Goal: Task Accomplishment & Management: Use online tool/utility

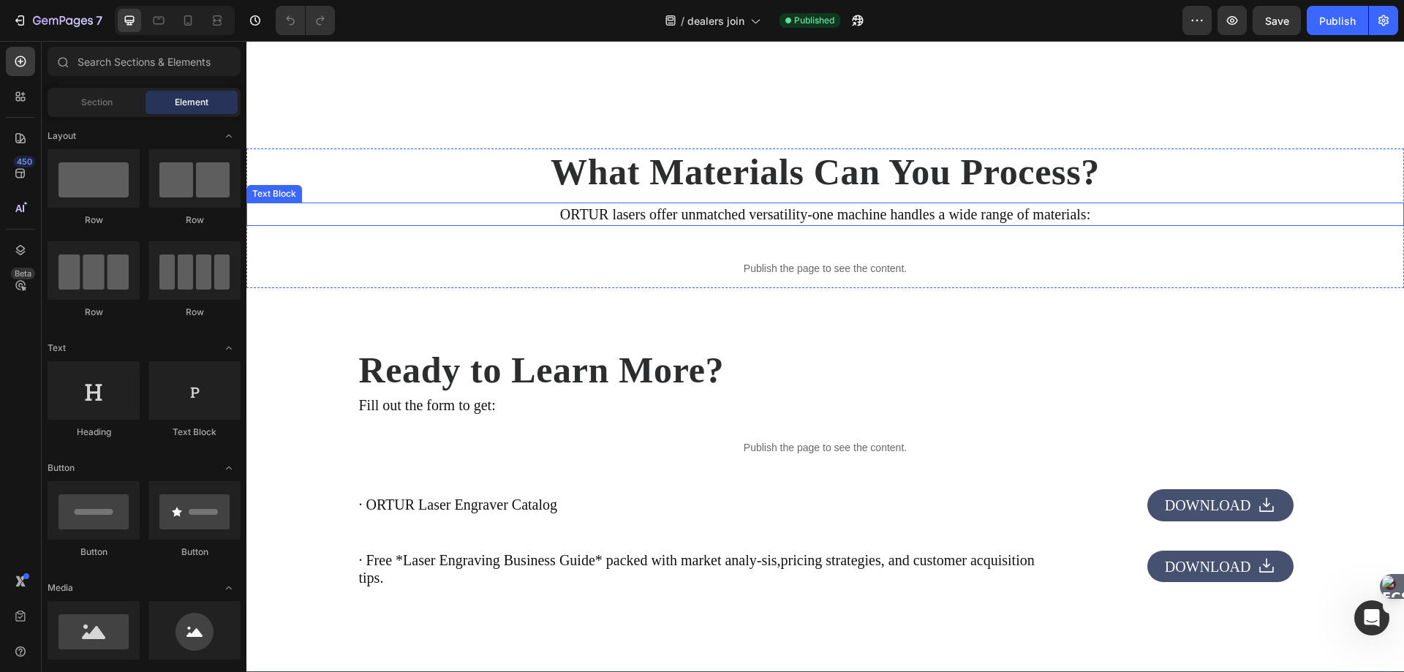
scroll to position [3290, 0]
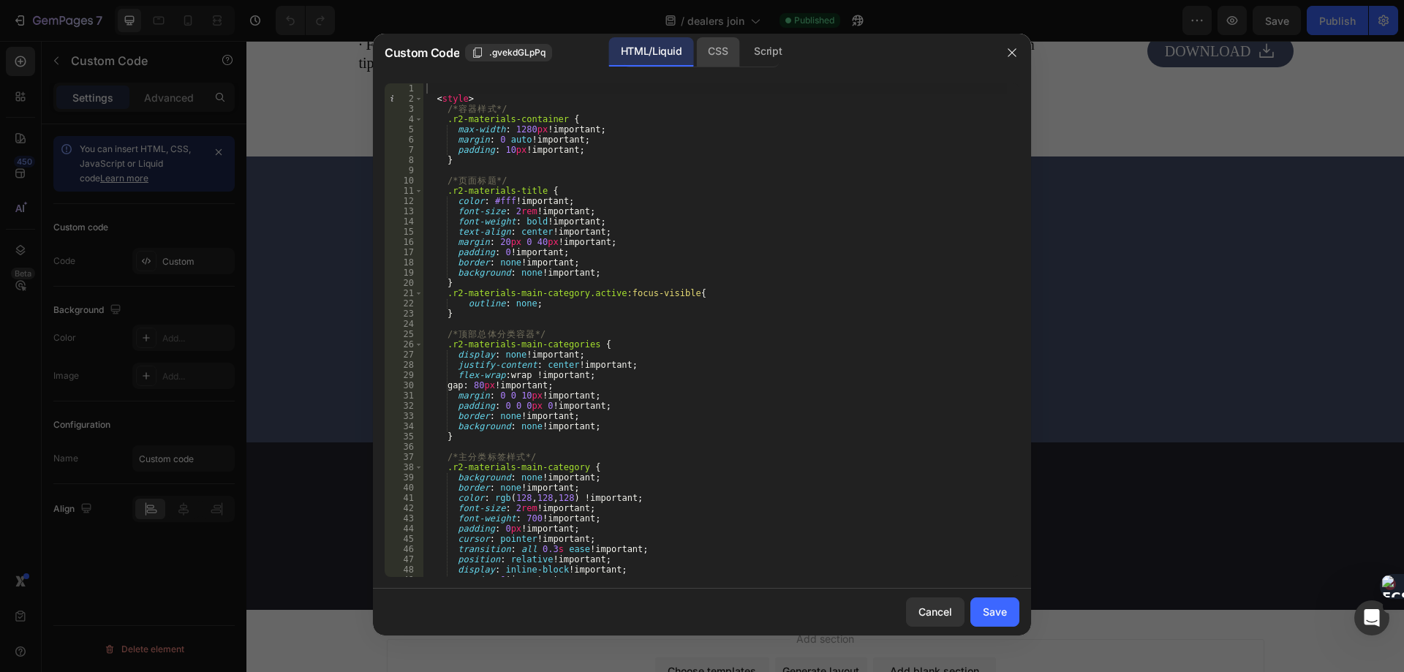
click at [709, 55] on div "CSS" at bounding box center [717, 51] width 43 height 29
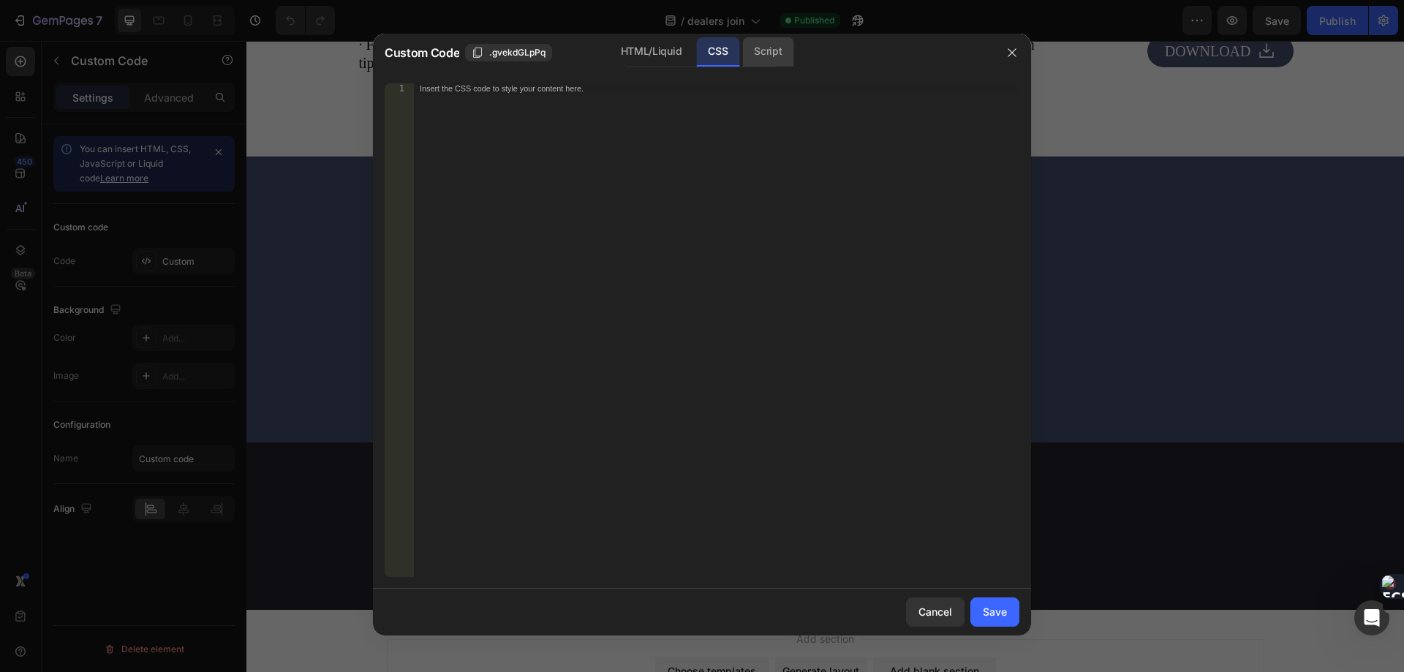
click at [771, 56] on div "Script" at bounding box center [767, 51] width 51 height 29
click at [637, 55] on div "HTML/Liquid" at bounding box center [651, 51] width 84 height 29
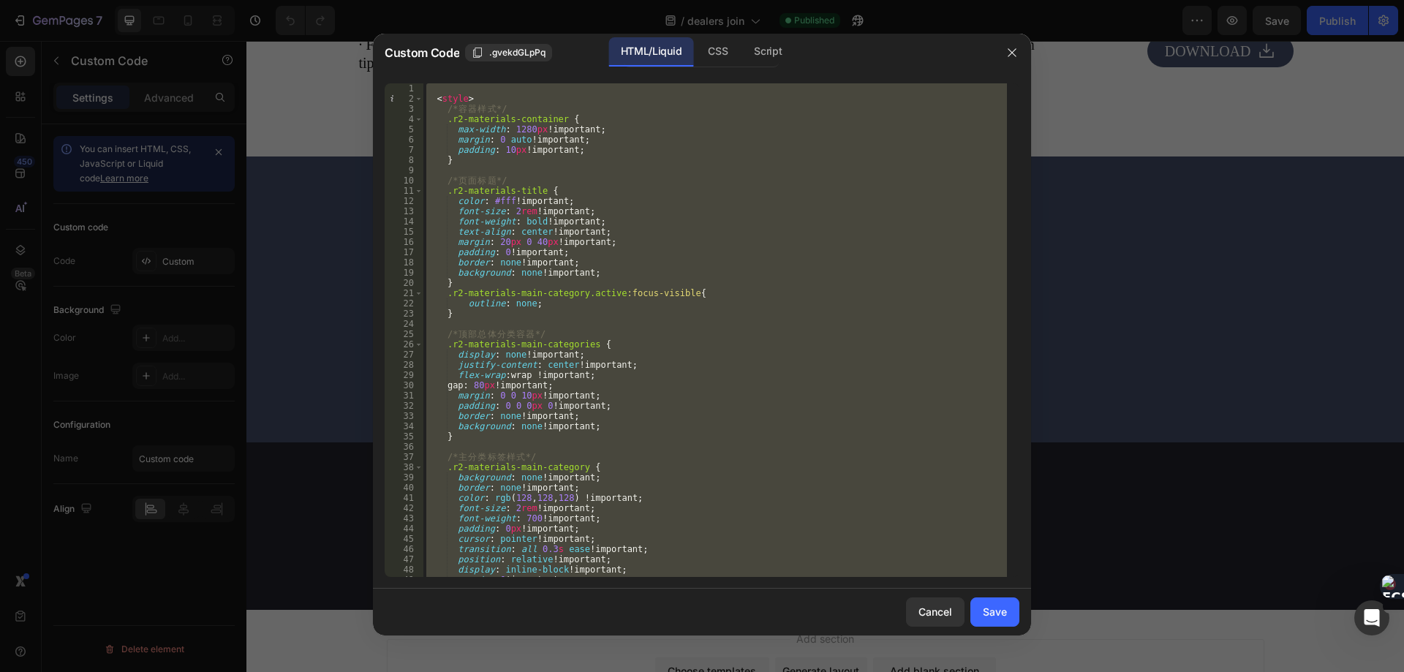
click at [672, 282] on div "< style > /* 容 器 样 式 */ .r2-materials-container { max-width : 1280 px !importan…" at bounding box center [714, 329] width 583 height 493
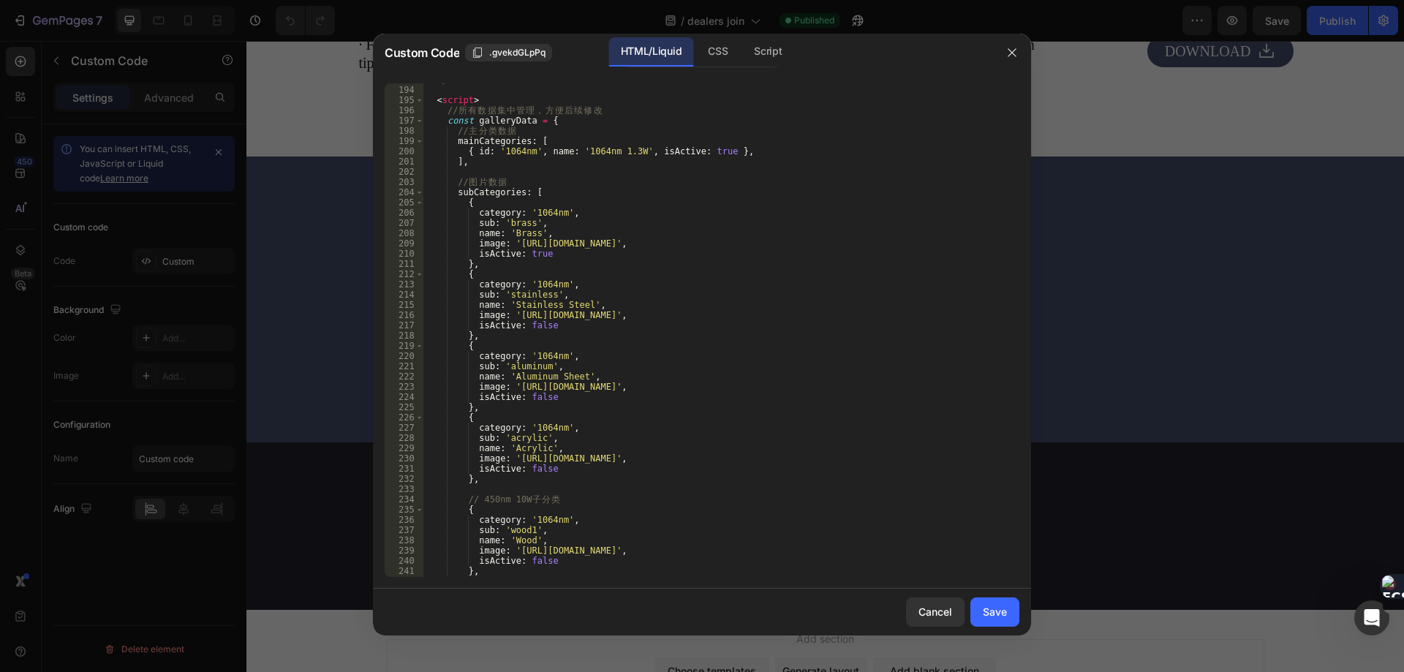
scroll to position [1930, 0]
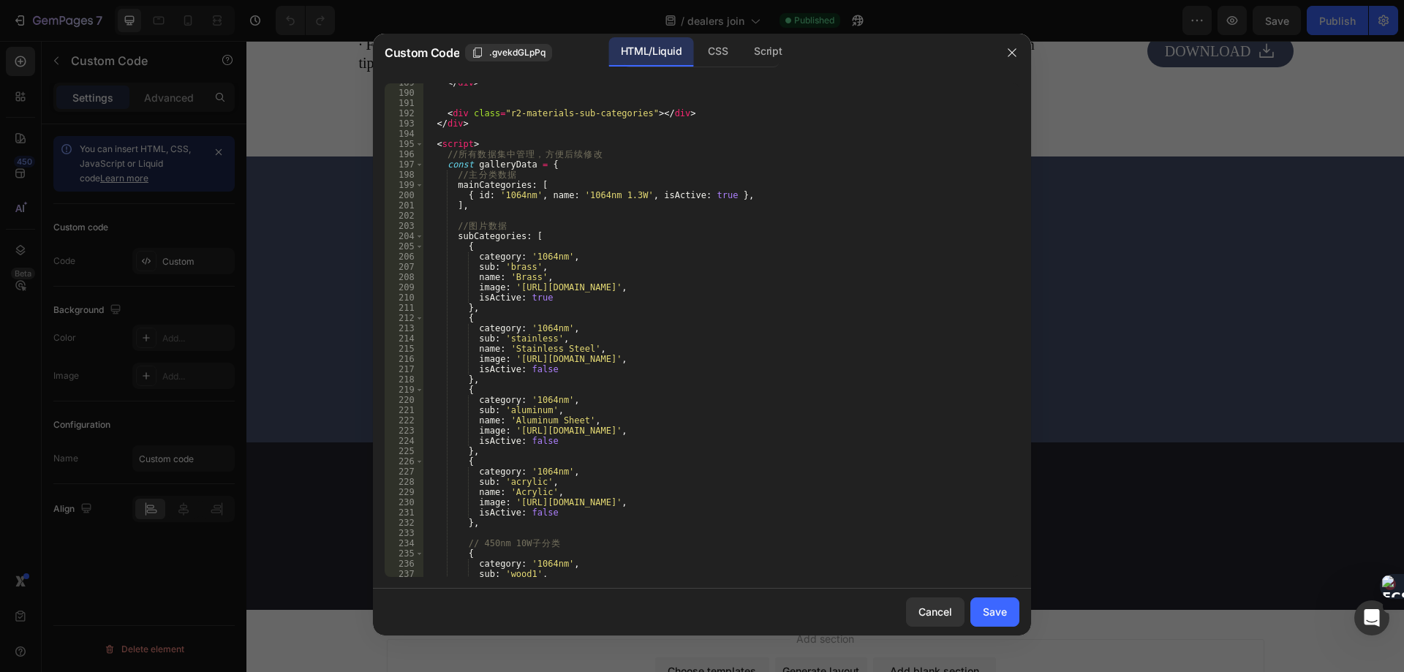
click at [515, 197] on div "</ div > < div class = "r2-materials-sub-categories" > </ div > </ div > < scri…" at bounding box center [714, 334] width 583 height 514
type textarea "{ id: '1064nm', name: '1064nm 1.3W', isActive: true },"
click at [515, 197] on div "</ div > < div class = "r2-materials-sub-categories" > </ div > </ div > < scri…" at bounding box center [714, 334] width 583 height 514
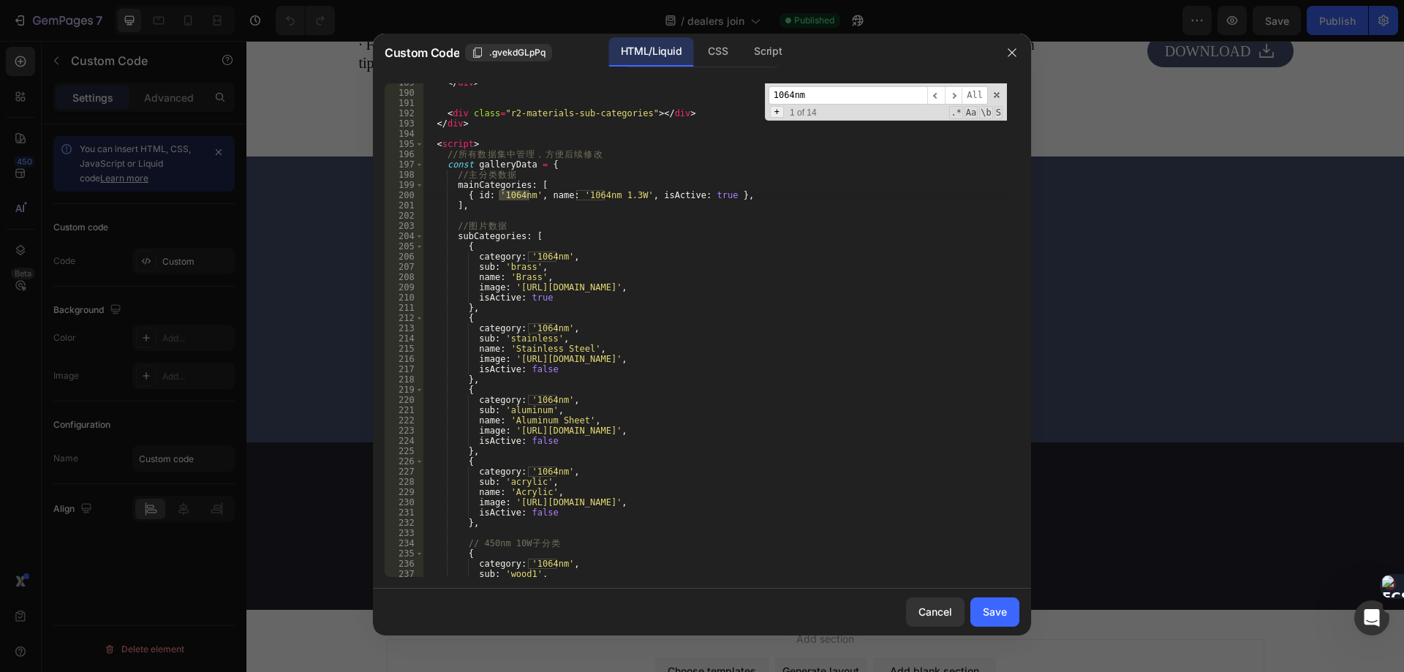
click at [778, 111] on span "+" at bounding box center [777, 112] width 14 height 12
click at [826, 124] on input at bounding box center [847, 116] width 159 height 18
paste input "dealers"
type input "dealers"
click at [982, 118] on span "All" at bounding box center [986, 116] width 26 height 18
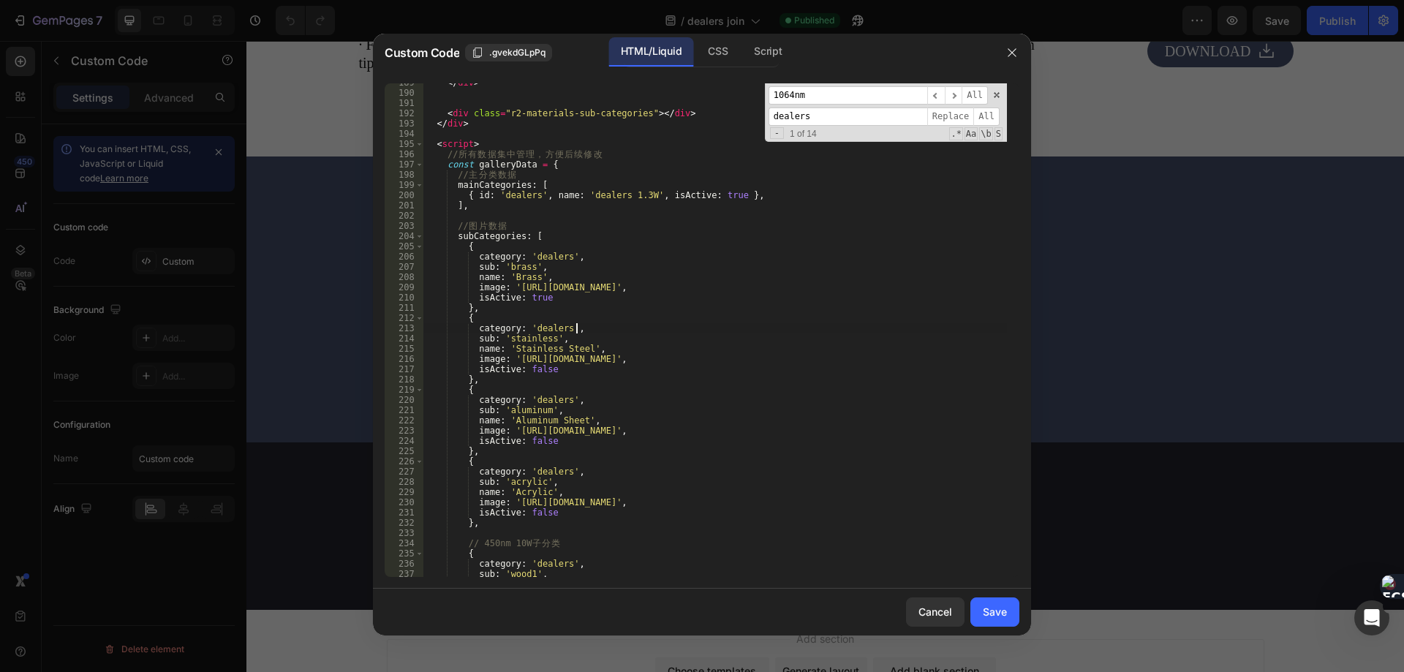
click at [651, 324] on div "</ div > < div class = "r2-materials-sub-categories" > </ div > </ div > < scri…" at bounding box center [714, 334] width 583 height 514
drag, startPoint x: 619, startPoint y: 197, endPoint x: 638, endPoint y: 196, distance: 19.0
click at [638, 196] on div "</ div > < div class = "r2-materials-sub-categories" > </ div > </ div > < scri…" at bounding box center [714, 334] width 583 height 514
type textarea "{ id: 'dealers', name: 'dealers 1.3W', isActive: true },"
type input "1.3W"
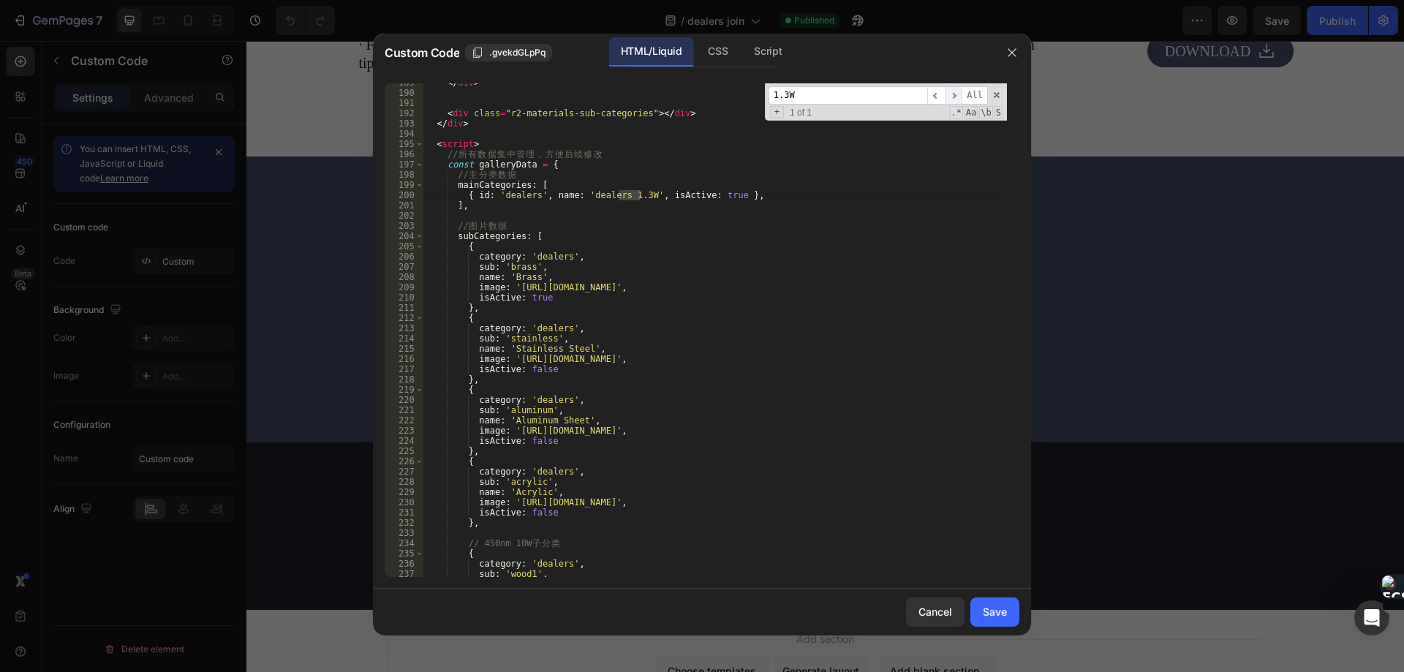
click at [961, 97] on span "​" at bounding box center [953, 95] width 18 height 18
click at [634, 193] on div "</ div > < div class = "r2-materials-sub-categories" > </ div > </ div > < scri…" at bounding box center [714, 334] width 583 height 514
drag, startPoint x: 640, startPoint y: 194, endPoint x: 613, endPoint y: 192, distance: 27.1
click at [613, 192] on div "</ div > < div class = "r2-materials-sub-categories" > </ div > </ div > < scri…" at bounding box center [714, 334] width 583 height 514
click at [607, 224] on div "</ div > < div class = "r2-materials-sub-categories" > </ div > </ div > < scri…" at bounding box center [714, 334] width 583 height 514
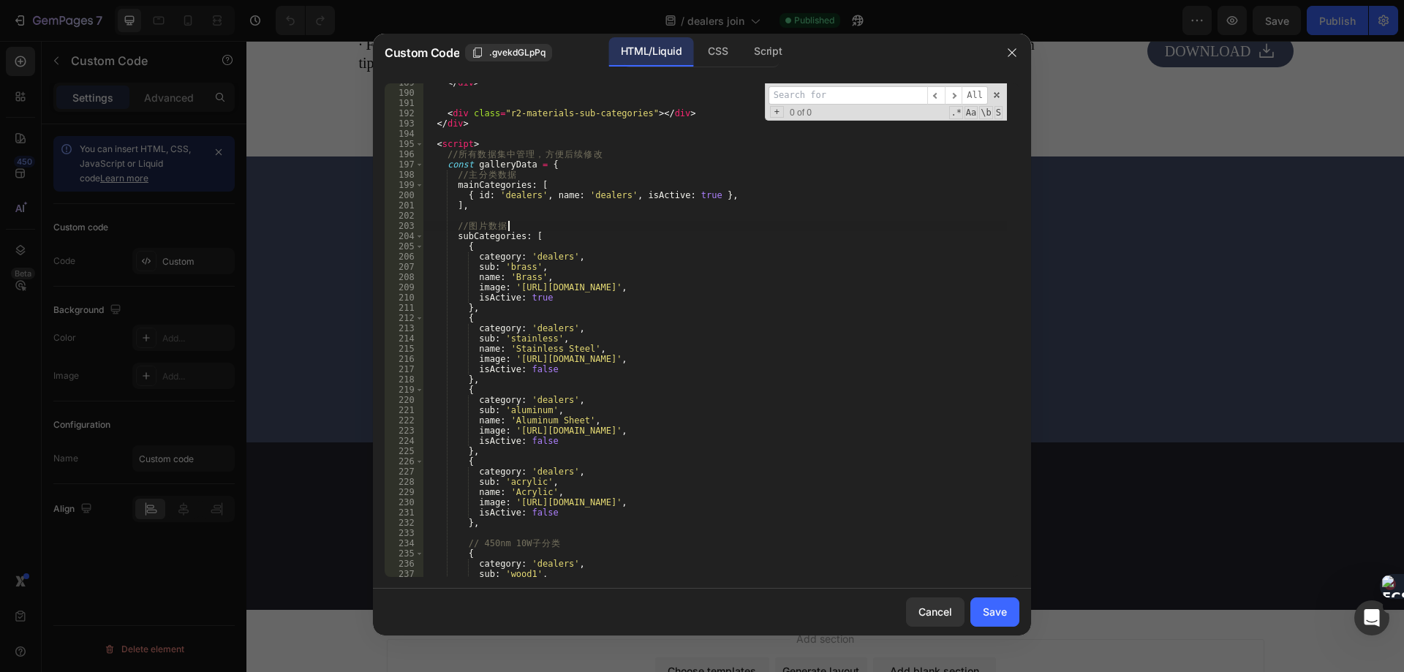
type textarea "// 图片数据"
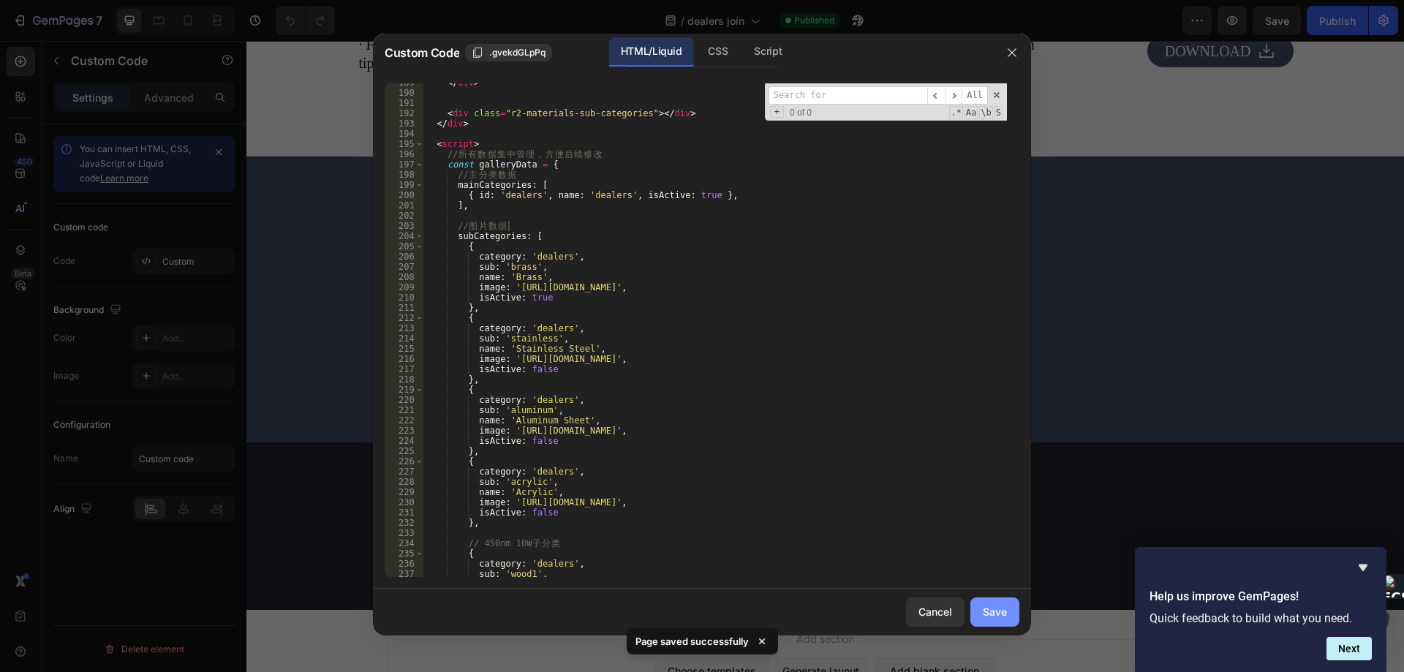
click at [993, 618] on div "Save" at bounding box center [994, 611] width 24 height 15
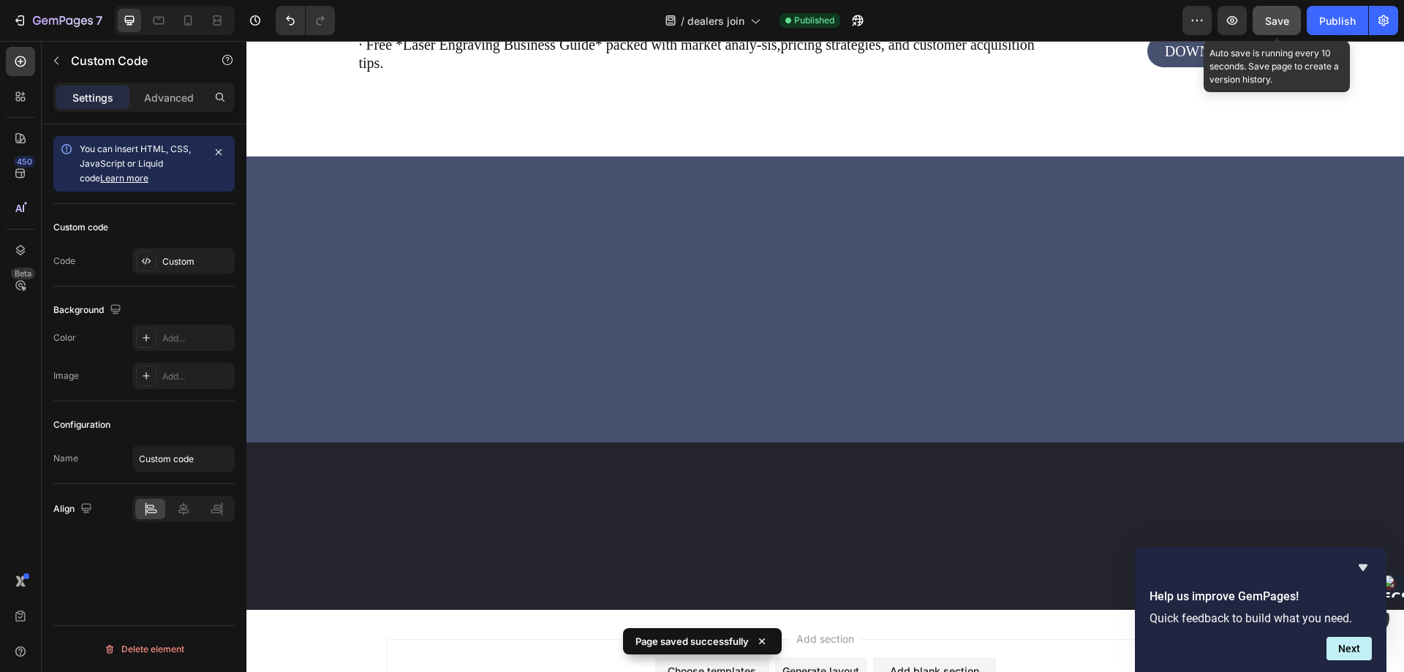
click at [1286, 19] on span "Save" at bounding box center [1277, 21] width 24 height 12
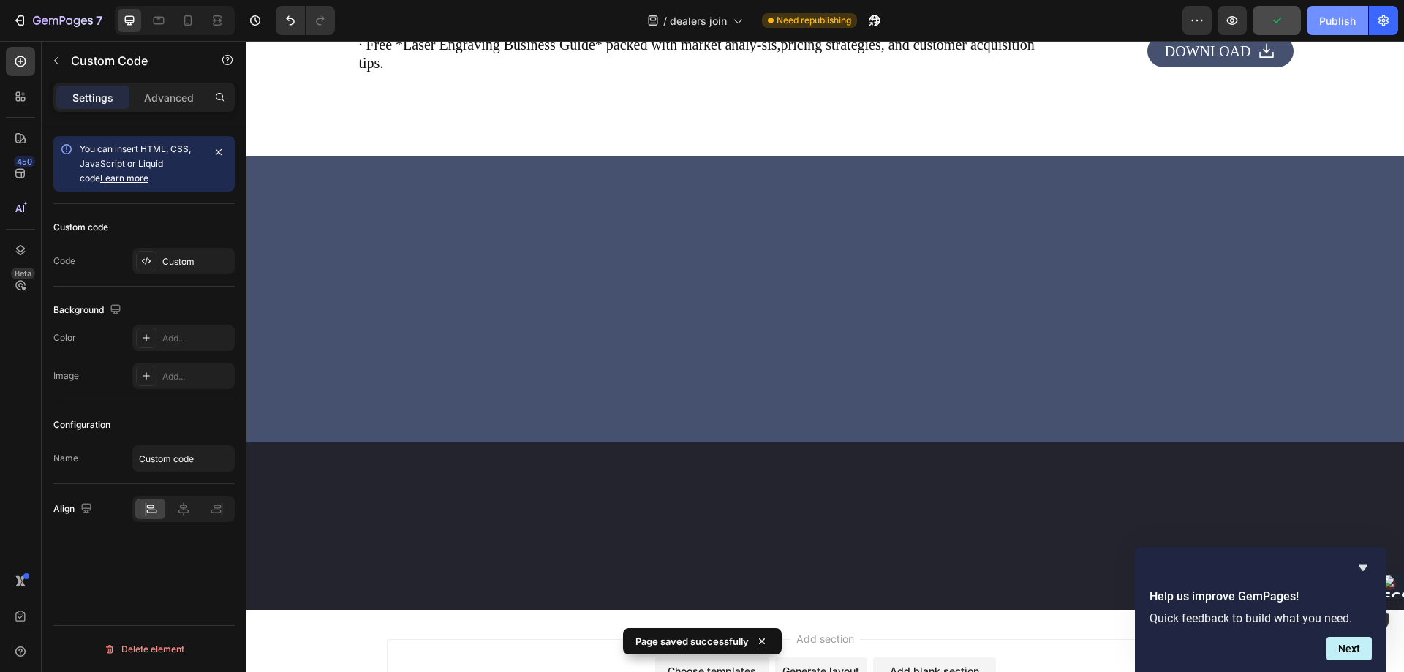
click at [1336, 19] on div "Publish" at bounding box center [1337, 20] width 37 height 15
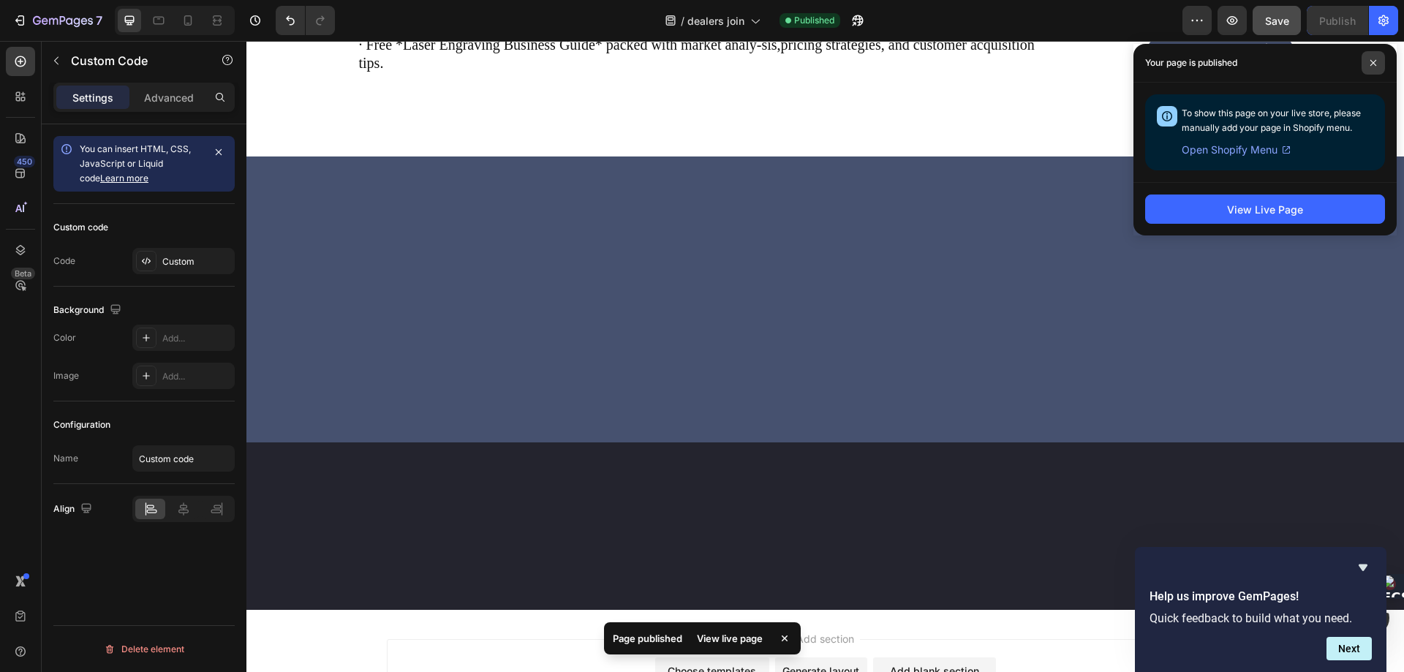
click at [1371, 61] on icon at bounding box center [1373, 63] width 6 height 6
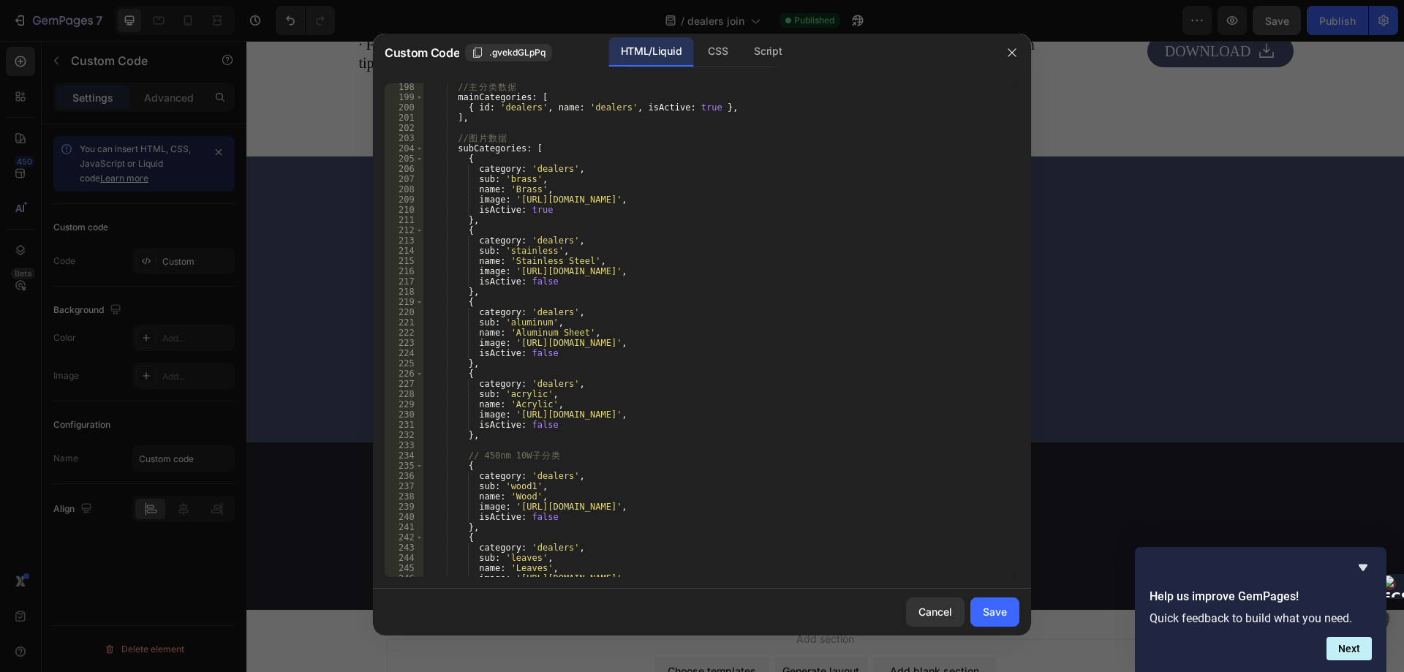
scroll to position [1974, 0]
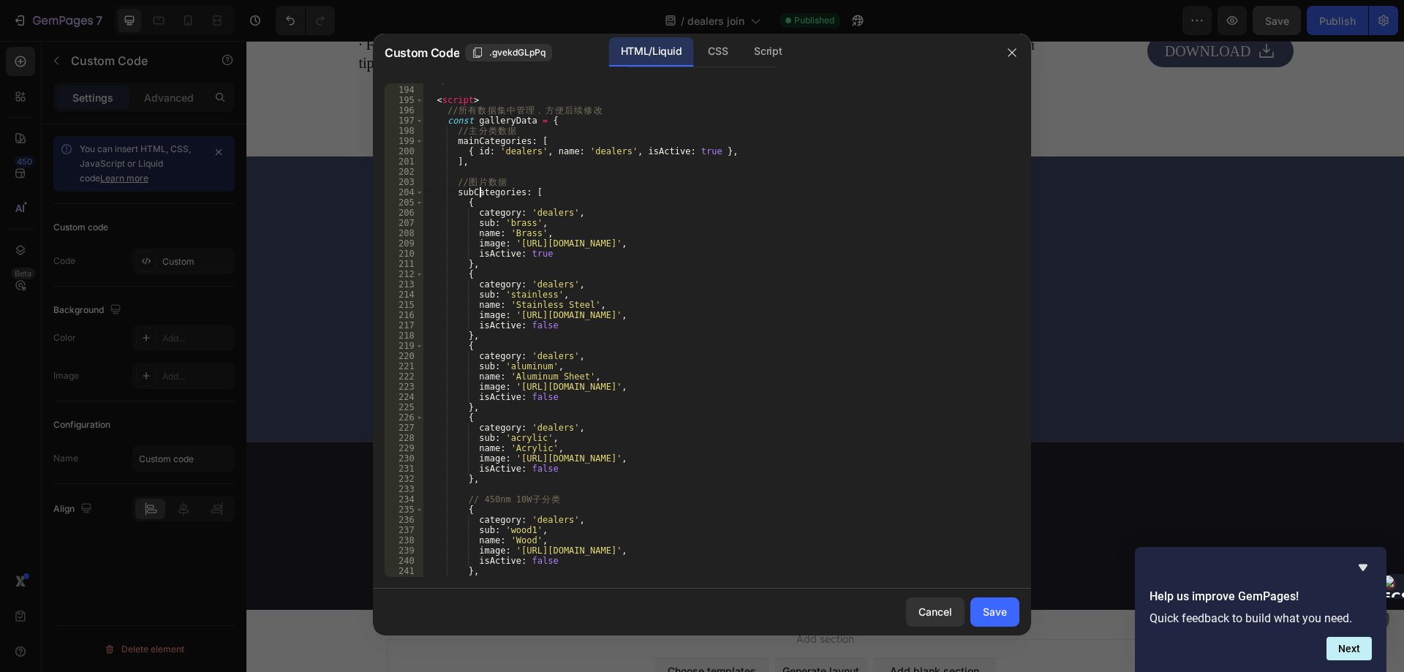
click at [478, 189] on div "</ div > < script > // 所 有 数 据 集 中 管 理 ， 方 便 后 续 修 改 const galleryData = { // 主…" at bounding box center [714, 332] width 583 height 514
click at [498, 214] on div "</ div > < script > // 所 有 数 据 集 中 管 理 ， 方 便 后 续 修 改 const galleryData = { // 主…" at bounding box center [714, 332] width 583 height 514
click at [477, 221] on div "</ div > < script > // 所 有 数 据 集 中 管 理 ， 方 便 后 续 修 改 const galleryData = { // 主…" at bounding box center [714, 332] width 583 height 514
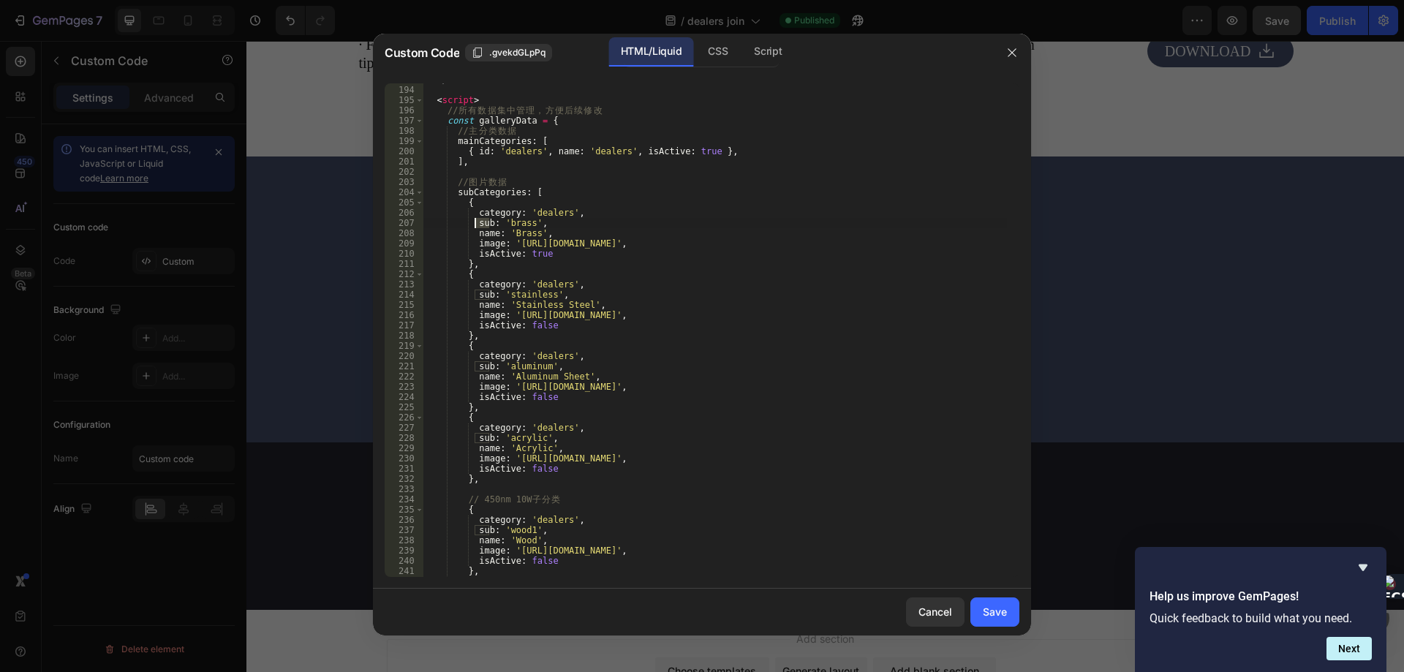
click at [477, 221] on div "</ div > < script > // 所 有 数 据 集 中 管 理 ， 方 便 后 续 修 改 const galleryData = { // 主…" at bounding box center [714, 332] width 583 height 514
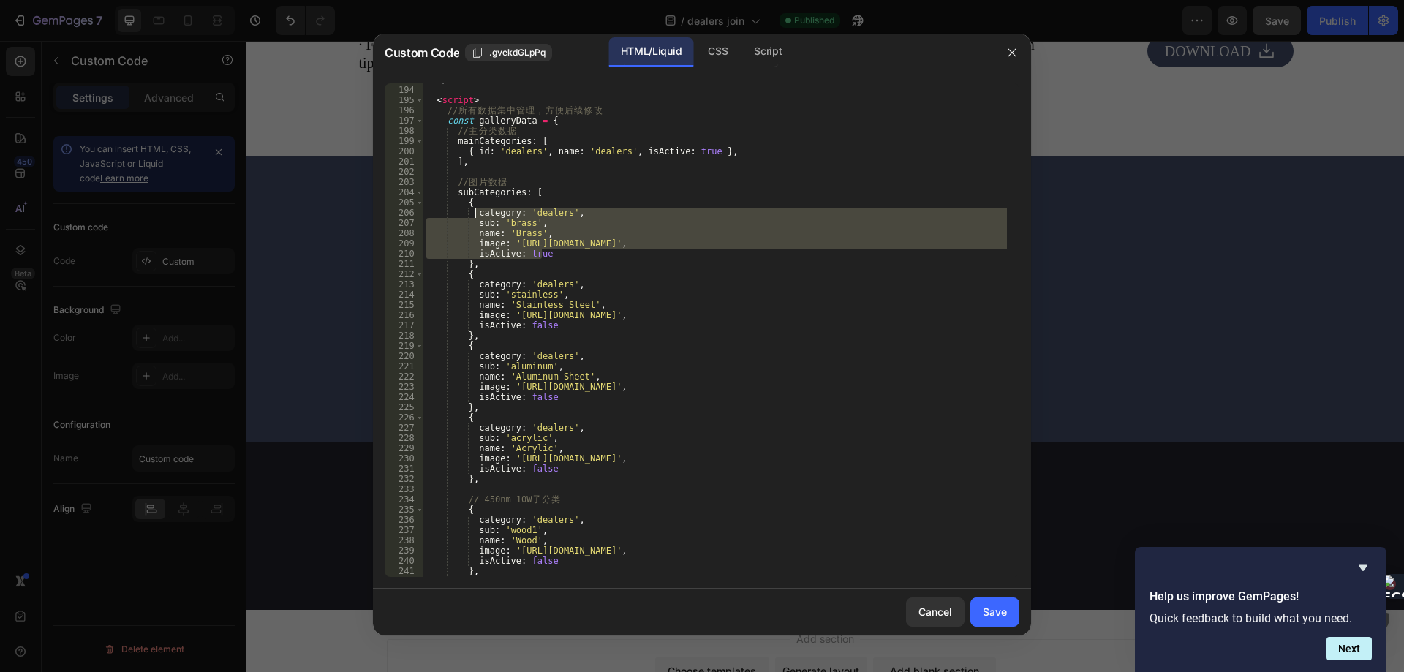
drag, startPoint x: 559, startPoint y: 254, endPoint x: 473, endPoint y: 215, distance: 94.6
click at [473, 215] on div "</ div > < script > // 所 有 数 据 集 中 管 理 ， 方 便 后 续 修 改 const galleryData = { // 主…" at bounding box center [714, 332] width 583 height 514
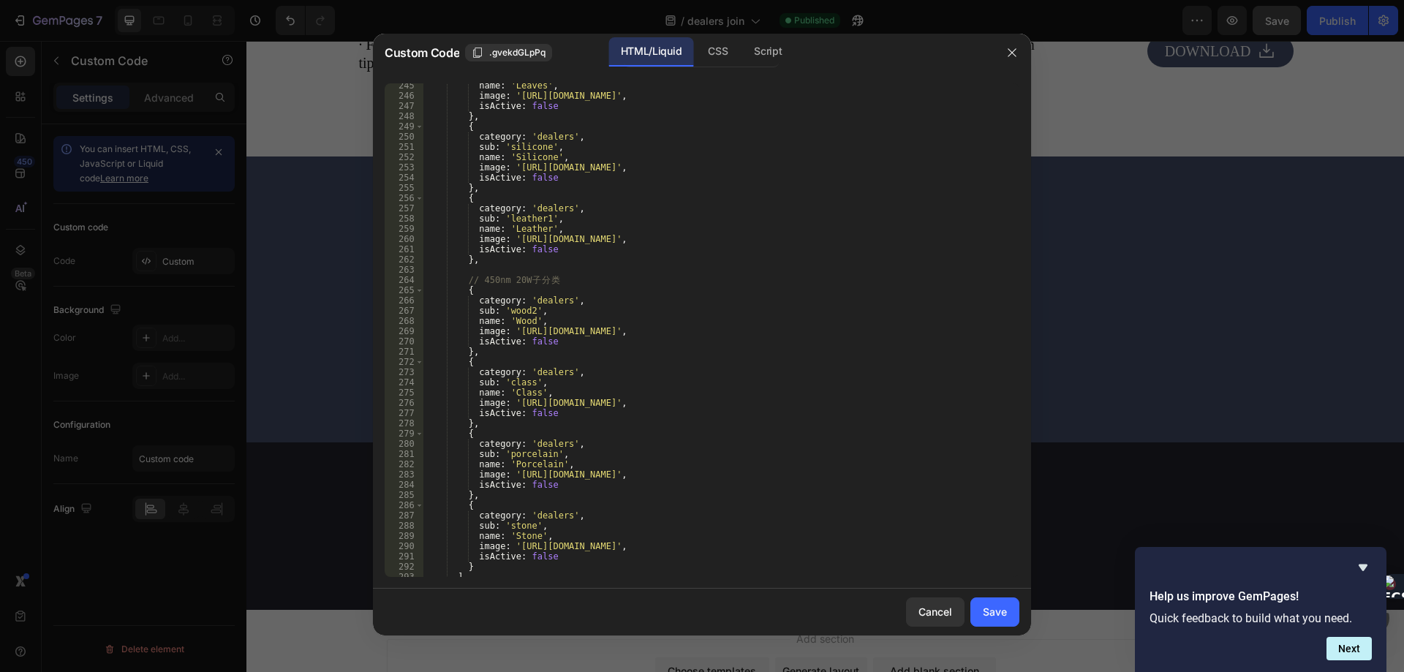
scroll to position [2544, 0]
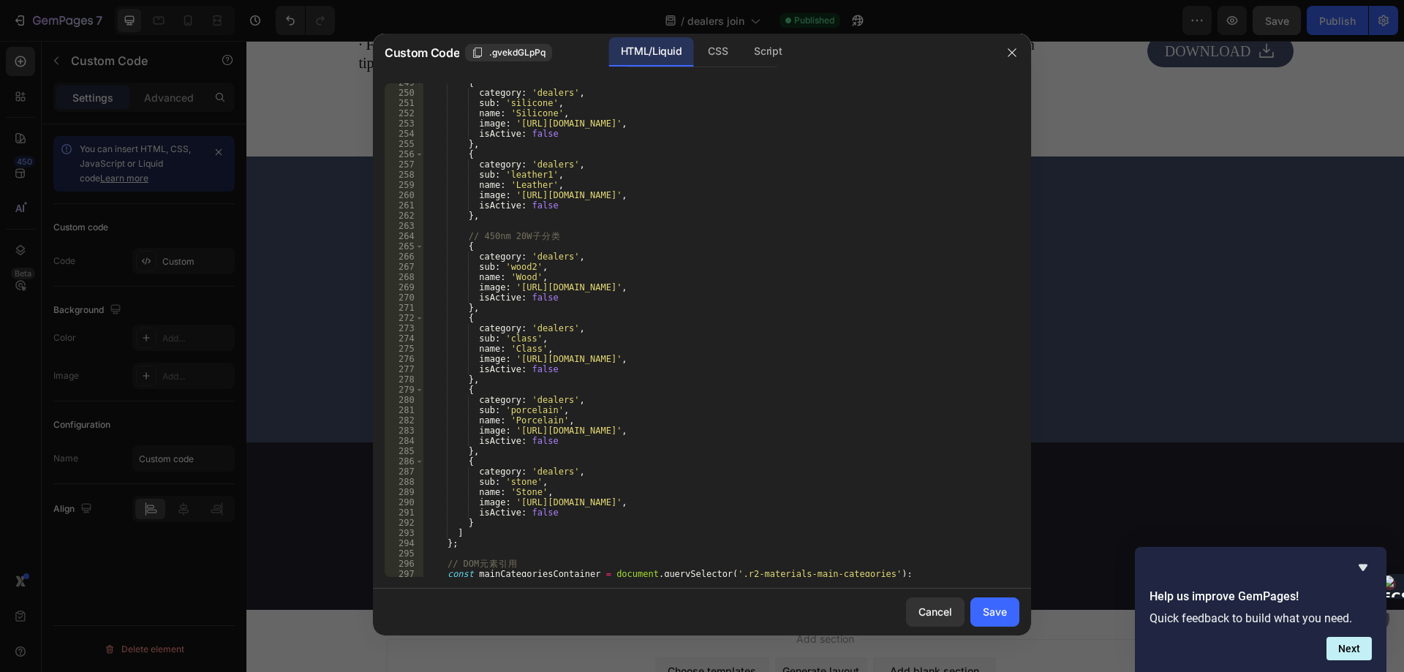
click at [478, 341] on div "{ category : 'dealers' , sub : 'silicone' , name : 'Silicone' , image : 'https:…" at bounding box center [714, 334] width 583 height 514
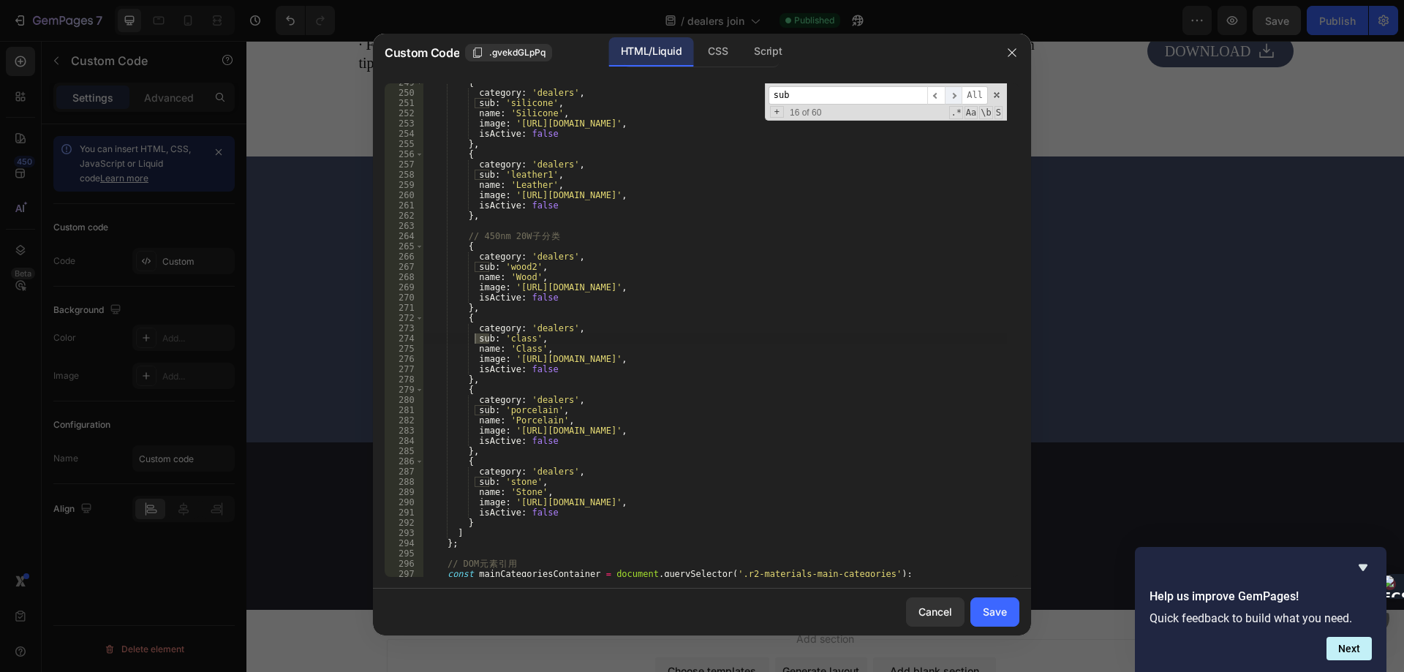
click at [961, 95] on span "​" at bounding box center [953, 95] width 18 height 18
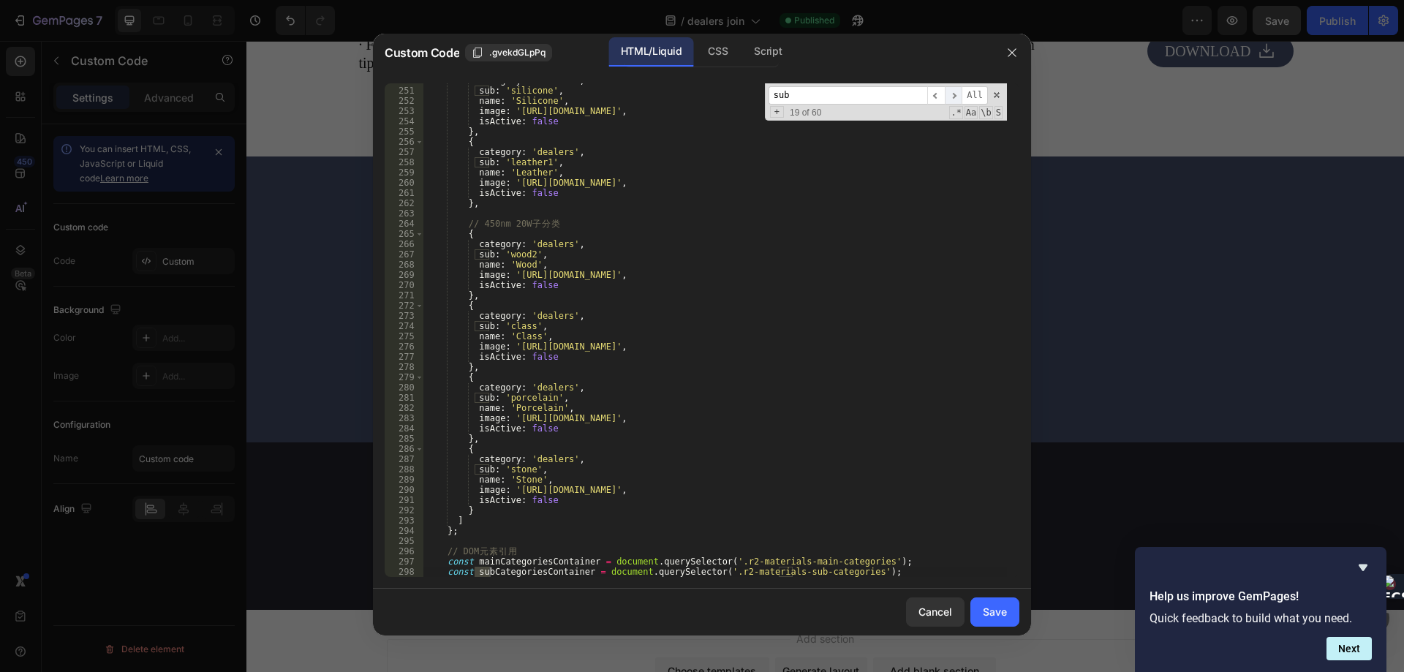
scroll to position [2556, 0]
click at [961, 95] on span "​" at bounding box center [953, 95] width 18 height 18
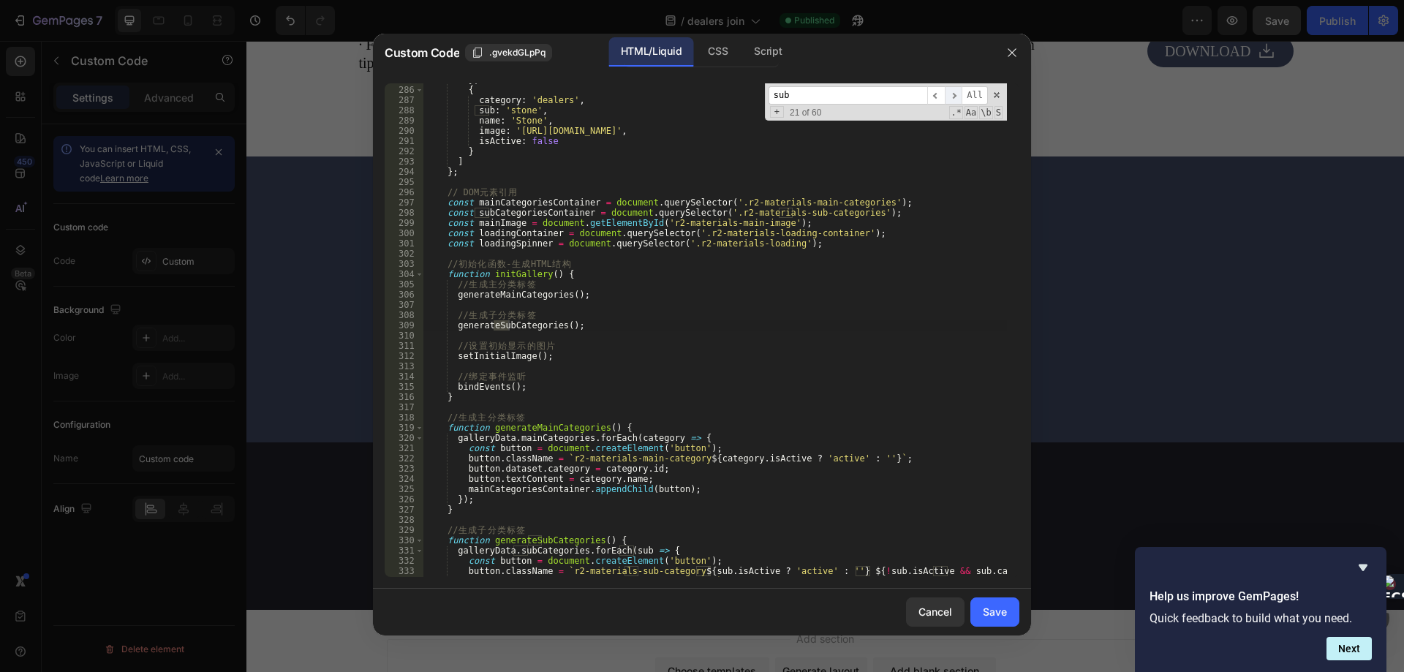
scroll to position [2915, 0]
click at [961, 95] on span "​" at bounding box center [953, 95] width 18 height 18
click at [937, 96] on span "​" at bounding box center [936, 95] width 18 height 18
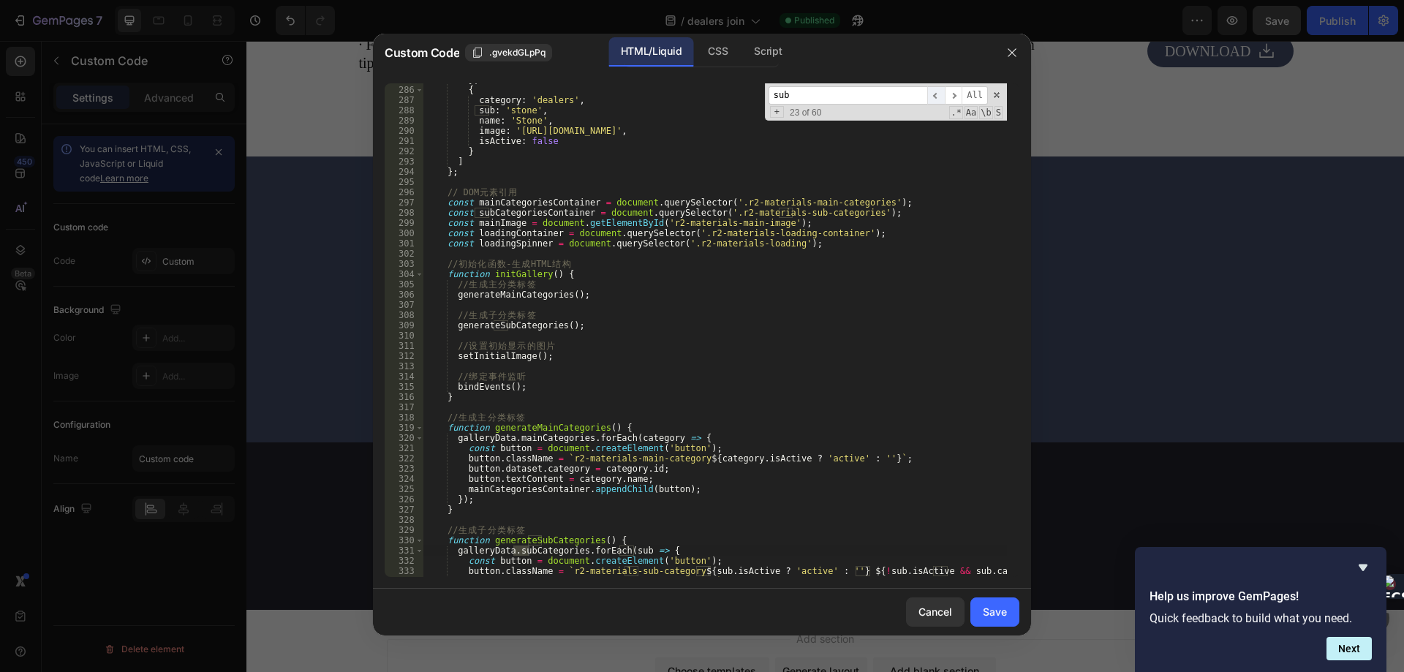
click at [937, 96] on span "​" at bounding box center [936, 95] width 18 height 18
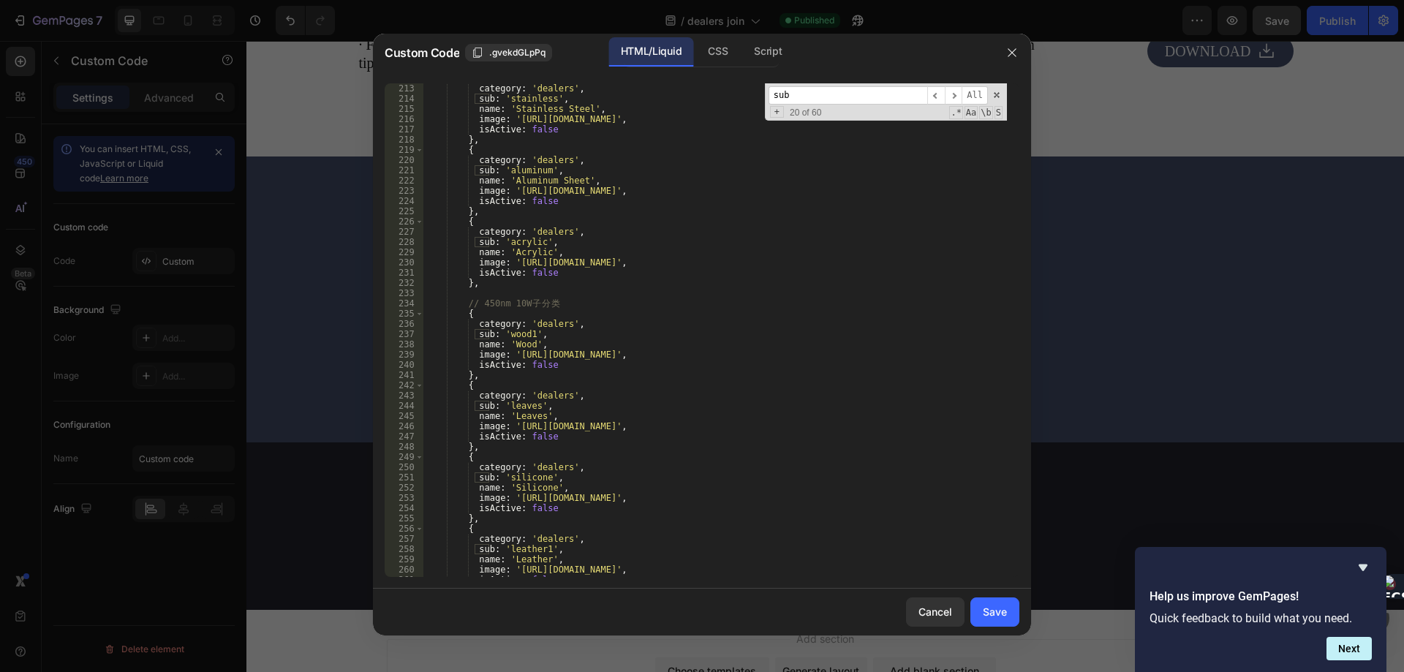
scroll to position [2126, 0]
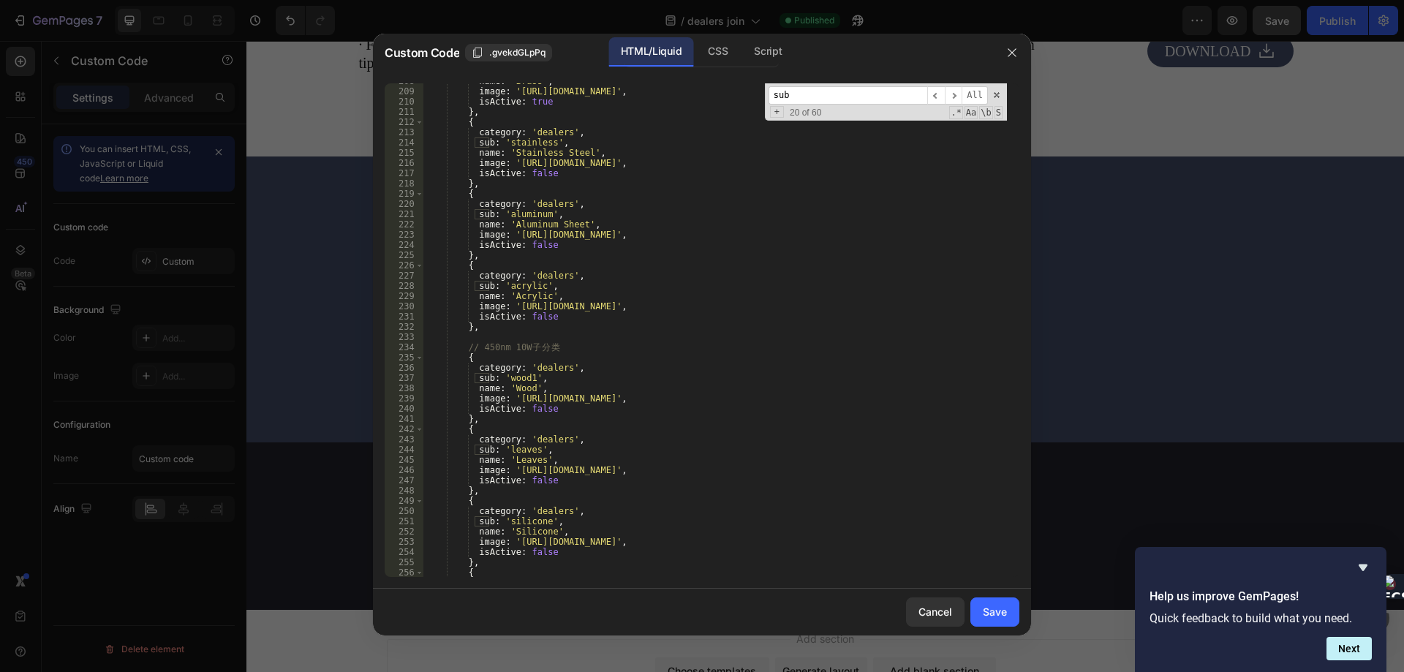
click at [483, 296] on div "name : 'Brass' , image : 'https://cdn.shopify.com/s/files/1/0730/0372/9203/file…" at bounding box center [714, 333] width 583 height 514
click at [594, 148] on div "name : 'Brass' , image : 'https://cdn.shopify.com/s/files/1/0730/0372/9203/file…" at bounding box center [714, 333] width 583 height 514
type textarea "name: 'Stainless Steel',"
